Goal: Task Accomplishment & Management: Use online tool/utility

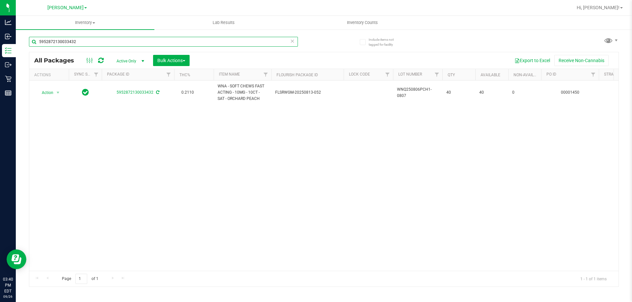
click at [114, 42] on input "5952872130033432" at bounding box center [163, 42] width 269 height 10
type input "7488014148121673"
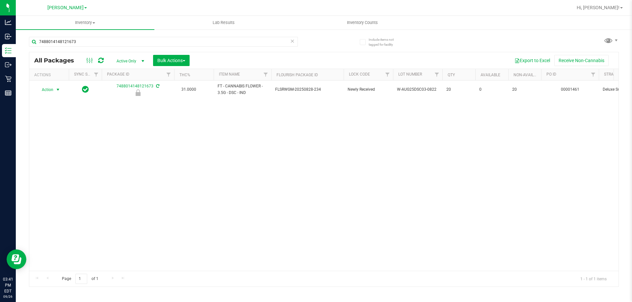
click at [58, 87] on span "select" at bounding box center [57, 89] width 5 height 5
click at [55, 163] on li "Unlock package" at bounding box center [57, 168] width 42 height 10
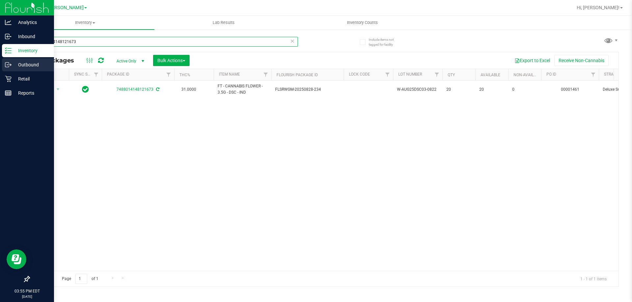
drag, startPoint x: 78, startPoint y: 38, endPoint x: 7, endPoint y: 65, distance: 76.6
click at [0, 70] on div "Analytics Inbound Inventory Outbound Retail Reports 03:55 PM EDT [DATE] 09/26 […" at bounding box center [316, 151] width 632 height 302
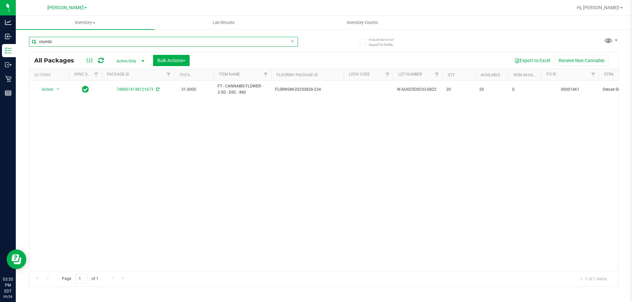
type input "crumble"
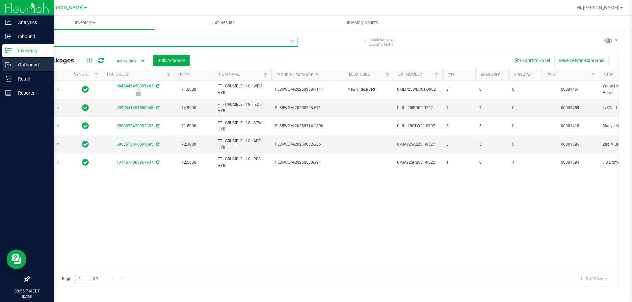
drag, startPoint x: 102, startPoint y: 44, endPoint x: 0, endPoint y: 62, distance: 103.9
click at [0, 62] on div "Analytics Inbound Inventory Outbound Retail Reports 03:55 PM EDT [DATE] 09/26 […" at bounding box center [316, 151] width 632 height 302
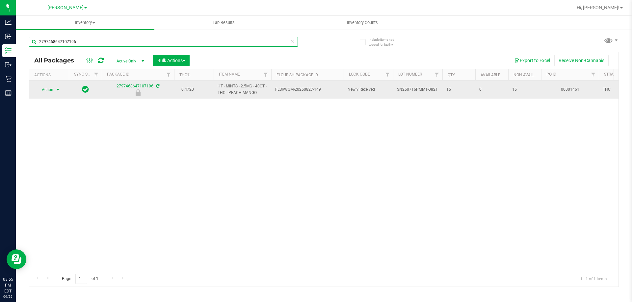
type input "2797468647107196"
click at [59, 87] on span "select" at bounding box center [57, 89] width 5 height 5
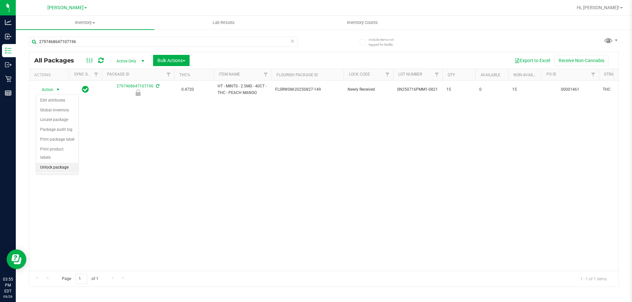
click at [59, 163] on li "Unlock package" at bounding box center [57, 168] width 42 height 10
